Goal: Transaction & Acquisition: Purchase product/service

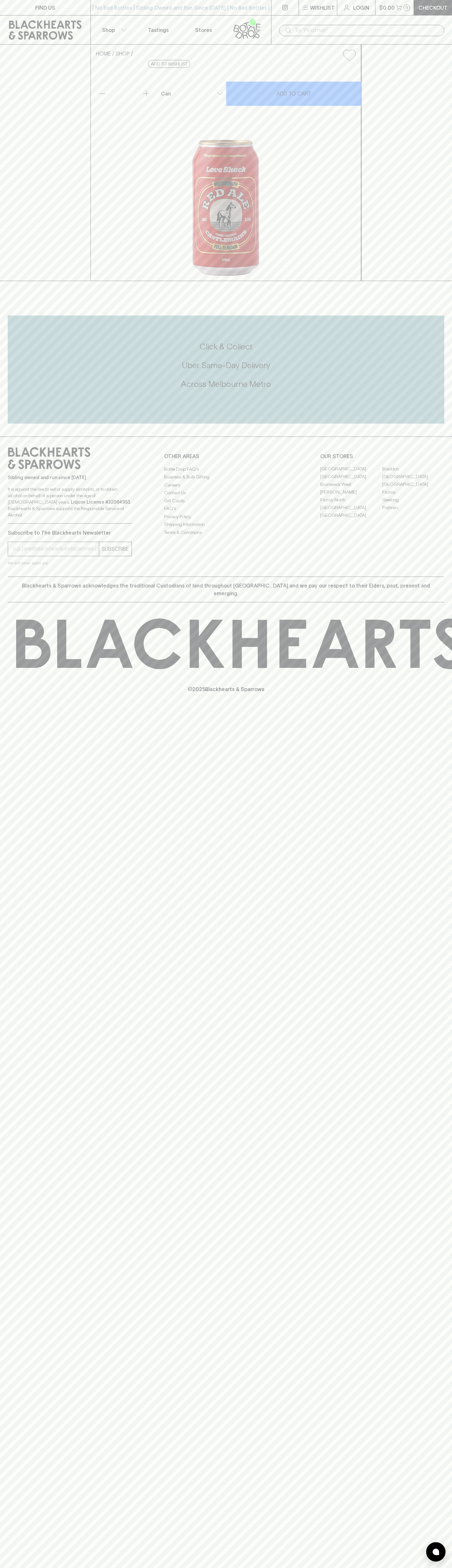
click at [378, 5] on button "$0.00 0" at bounding box center [394, 7] width 38 height 15
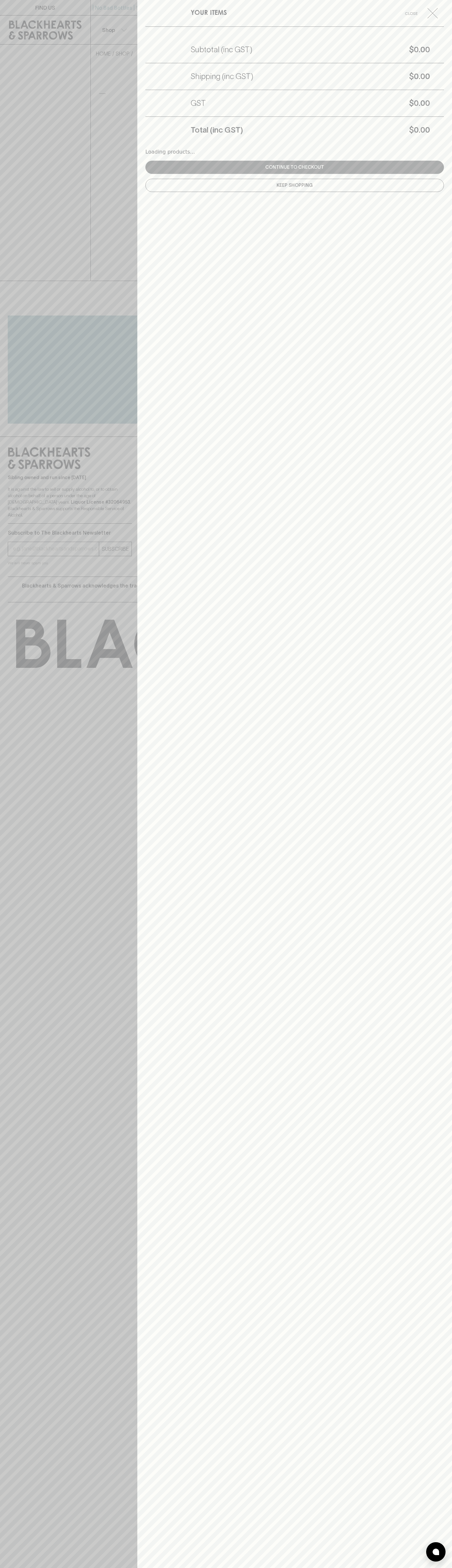
click at [446, 1247] on div "YOUR ITEMS Close Subtotal (inc GST) $0.00 Shipping (inc GST) $0.00 GST $0.00 To…" at bounding box center [294, 784] width 314 height 1568
click at [156, 1567] on html "FIND US | No Bad Bottles | Sibling Owned and Run Since [DATE] | No Bad Bottles …" at bounding box center [226, 784] width 452 height 1568
click at [14, 1567] on html "FIND US | No Bad Bottles | Sibling Owned and Run Since 2006 | No Bad Bottles | …" at bounding box center [226, 784] width 452 height 1568
